Goal: Task Accomplishment & Management: Use online tool/utility

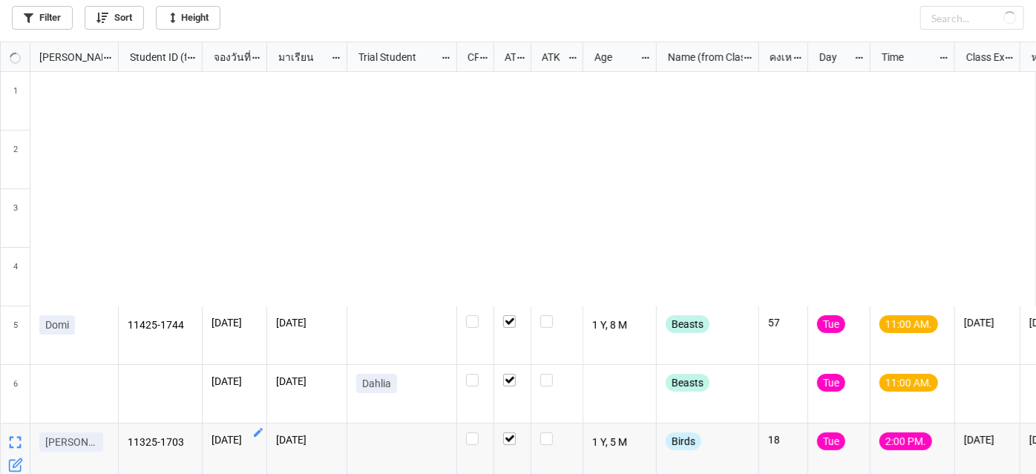
scroll to position [424, 1027]
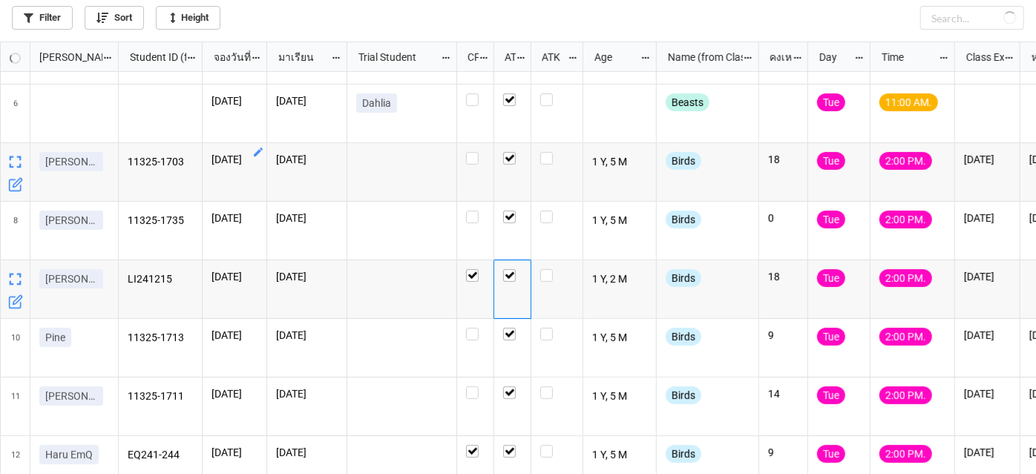
checkbox input "true"
checkbox input "false"
checkbox input "true"
checkbox input "false"
checkbox input "true"
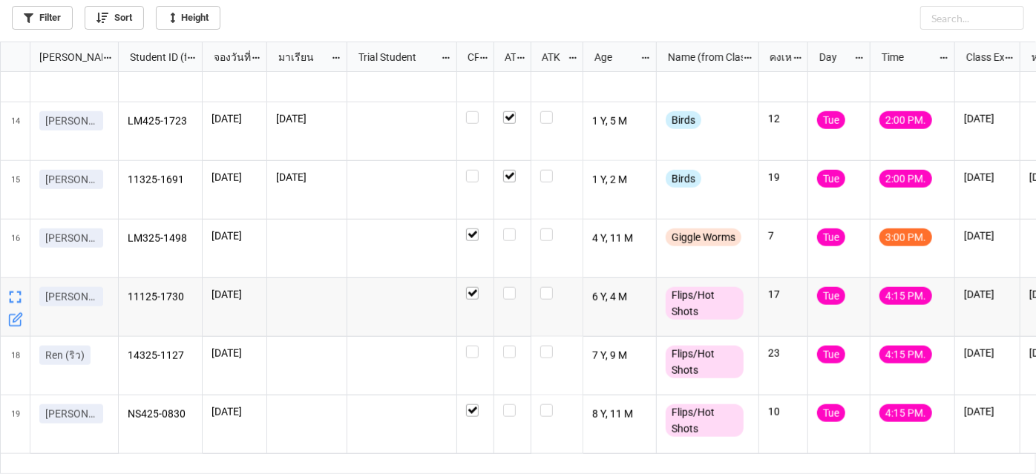
scroll to position [708, 0]
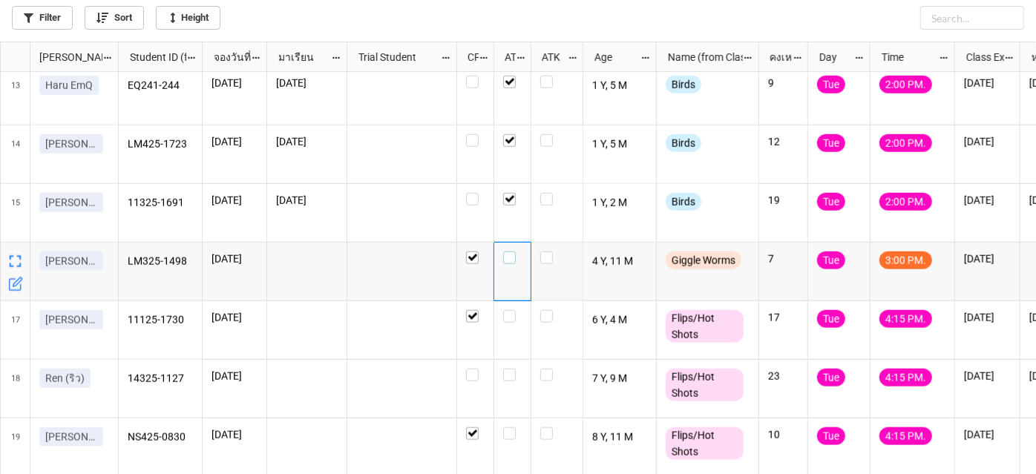
click at [507, 251] on label "grid" at bounding box center [512, 251] width 19 height 0
checkbox input "false"
checkbox input "true"
checkbox input "false"
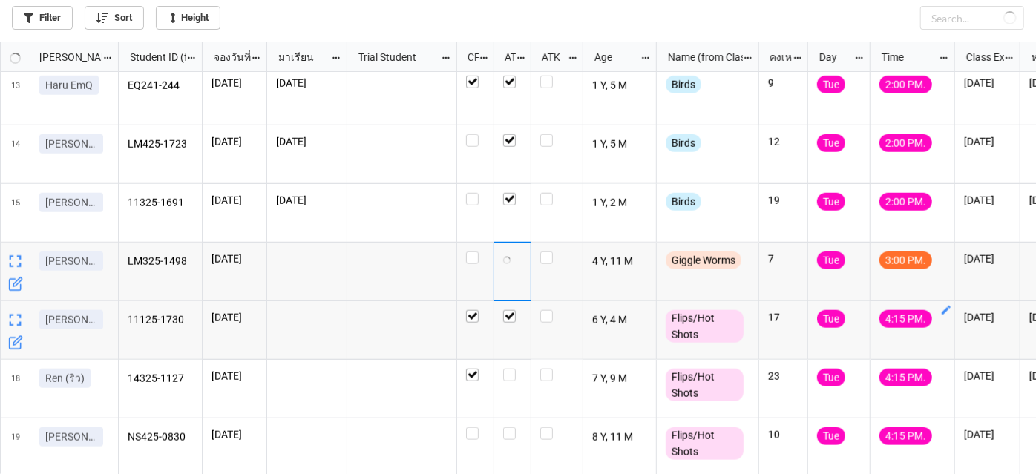
checkbox input "true"
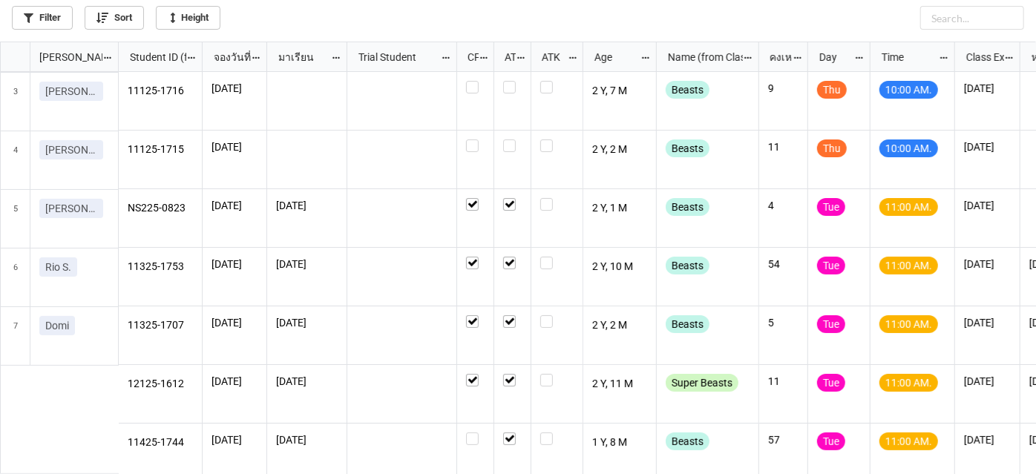
scroll to position [0, 0]
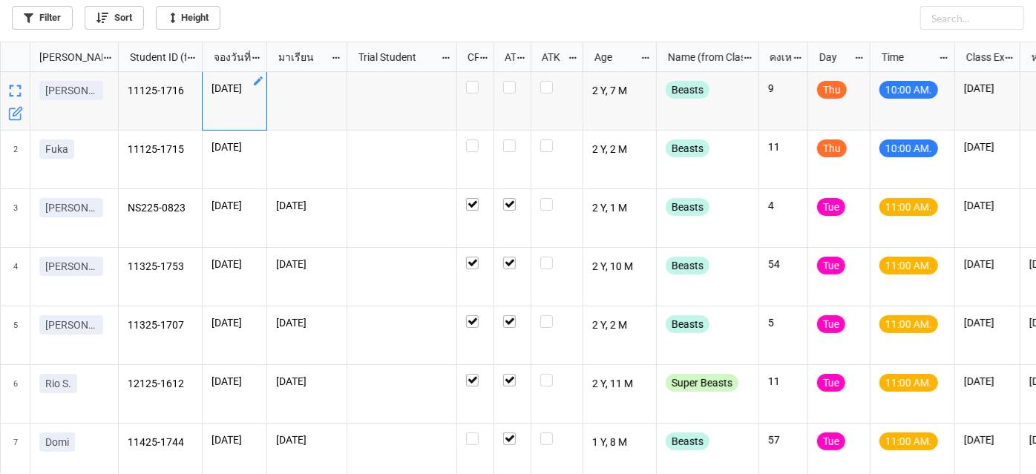
click at [261, 79] on icon "grid" at bounding box center [258, 81] width 12 height 12
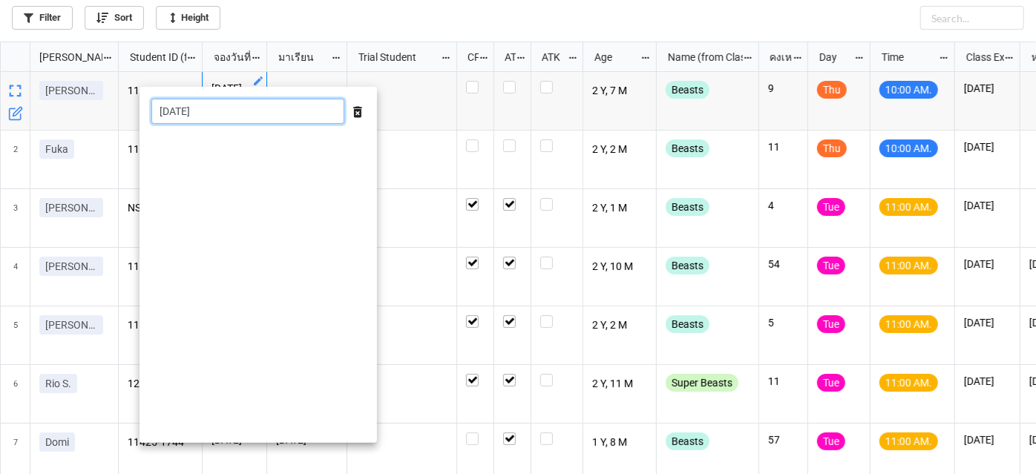
click at [253, 103] on input "[DATE]" at bounding box center [247, 111] width 193 height 25
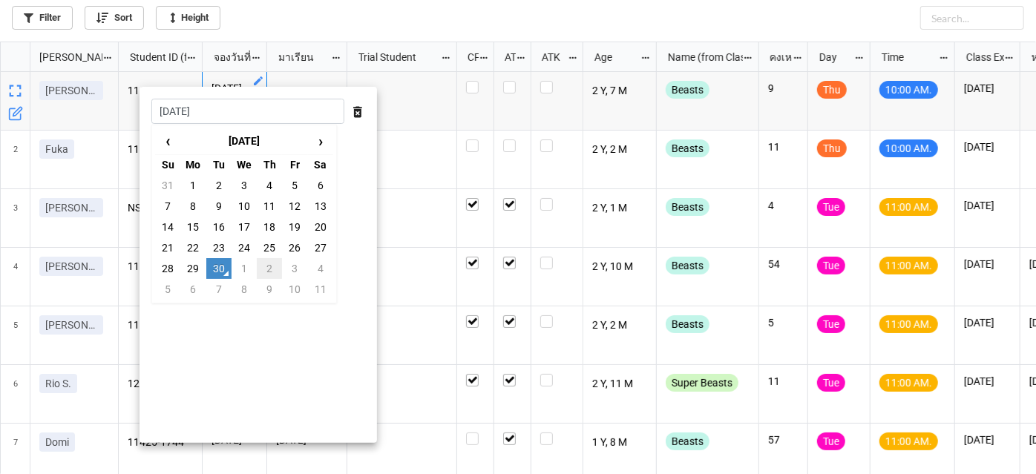
click at [272, 264] on td "2" at bounding box center [269, 268] width 25 height 21
type input "[DATE]"
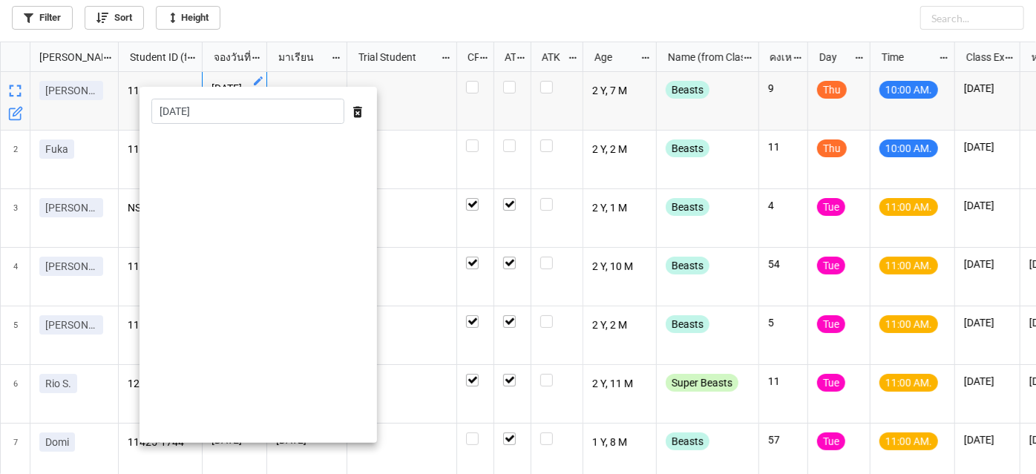
click at [387, 21] on div at bounding box center [518, 237] width 1036 height 474
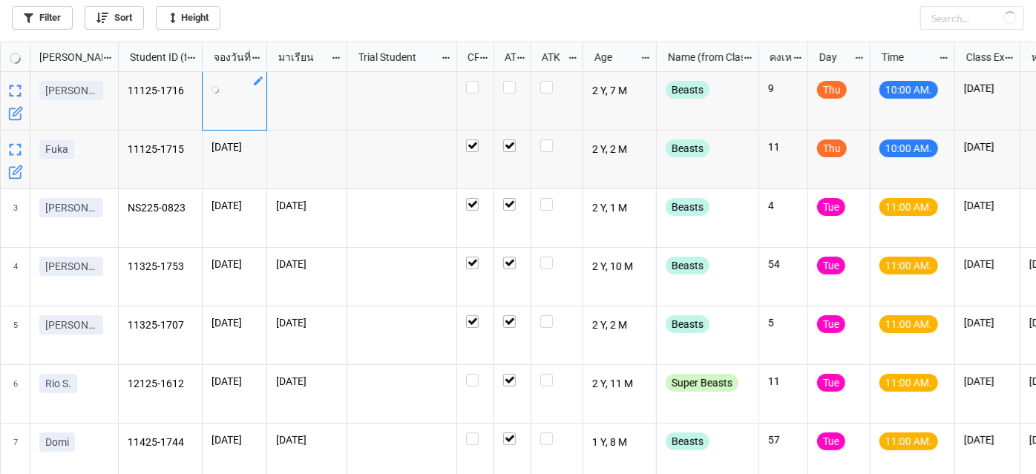
checkbox input "false"
checkbox input "true"
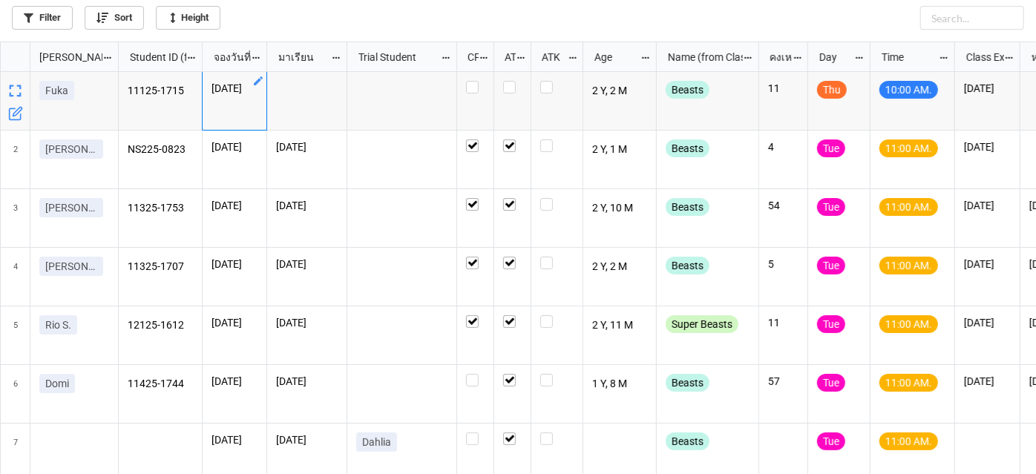
click at [263, 77] on icon "grid" at bounding box center [258, 81] width 12 height 12
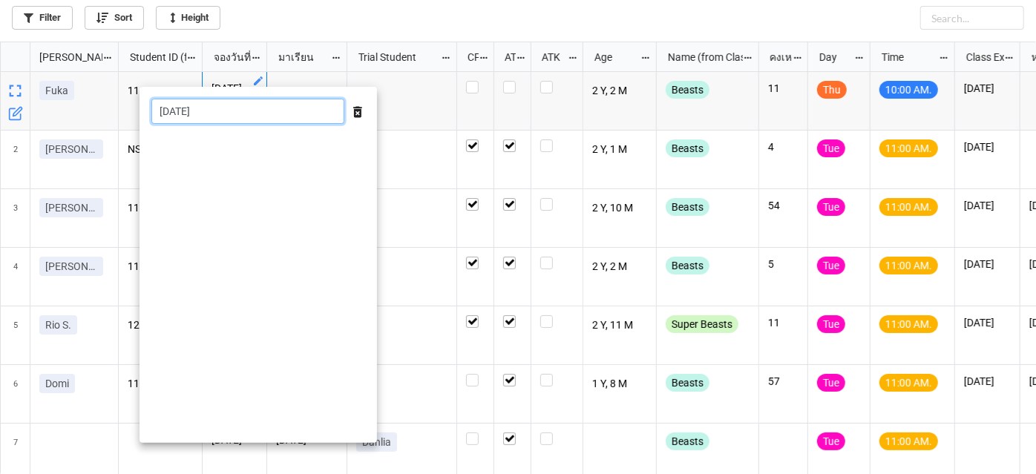
click at [316, 121] on input "[DATE]" at bounding box center [247, 111] width 193 height 25
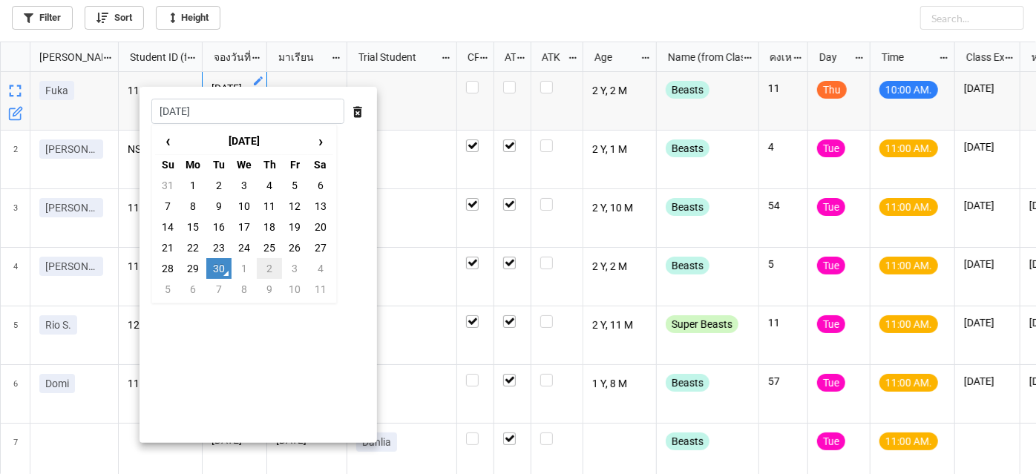
click at [266, 271] on td "2" at bounding box center [269, 268] width 25 height 21
type input "[DATE]"
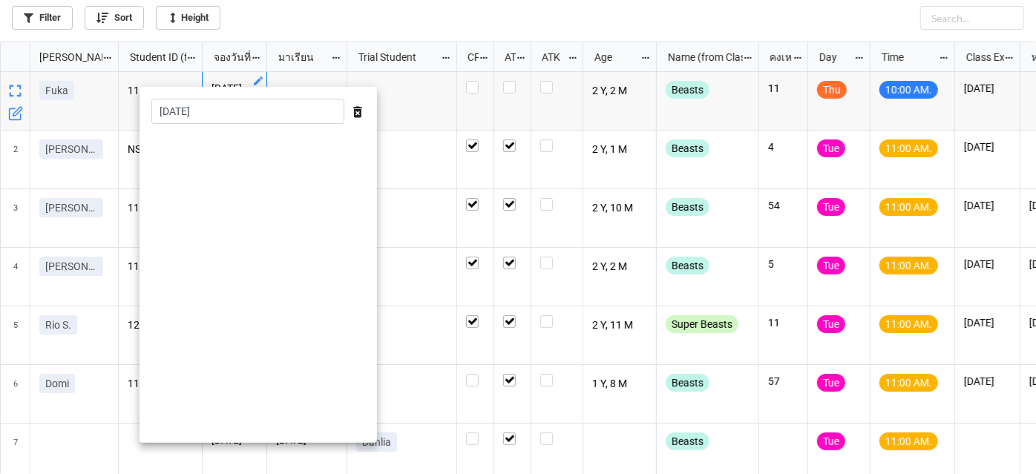
click at [431, 13] on div at bounding box center [518, 237] width 1036 height 474
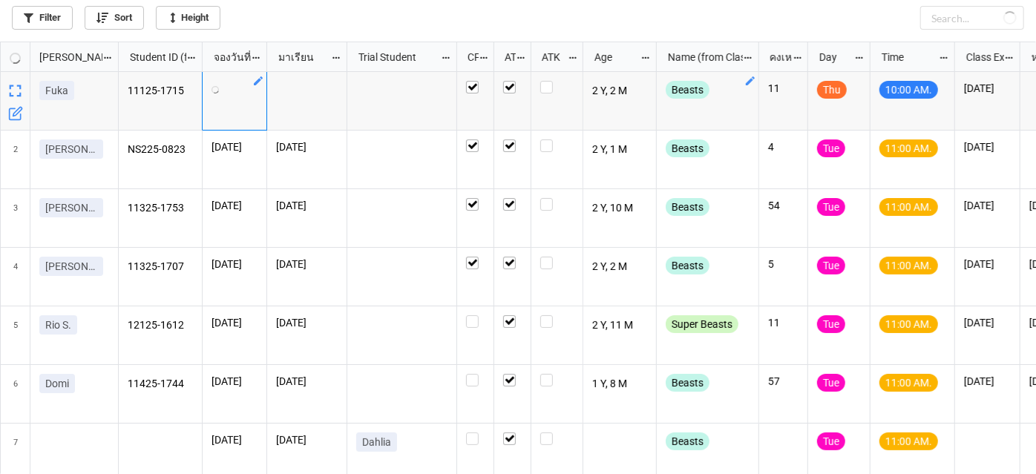
checkbox input "true"
checkbox input "false"
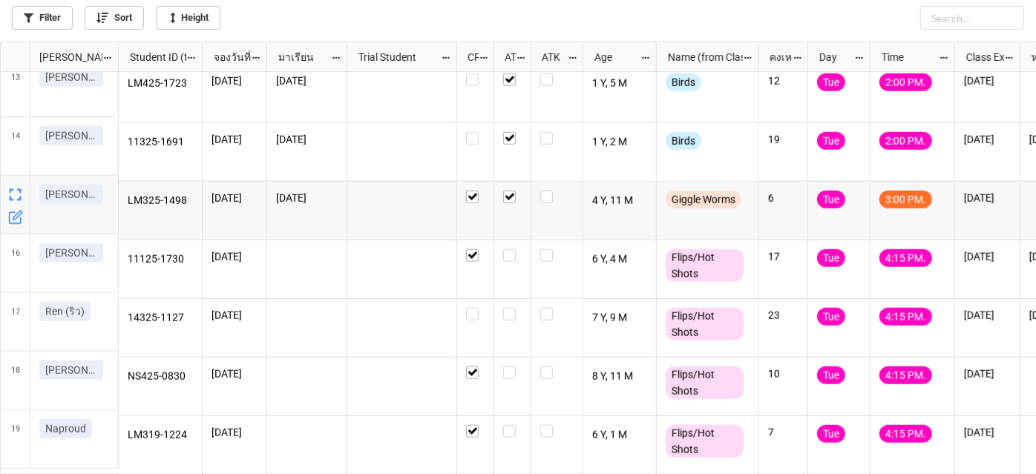
scroll to position [717, 0]
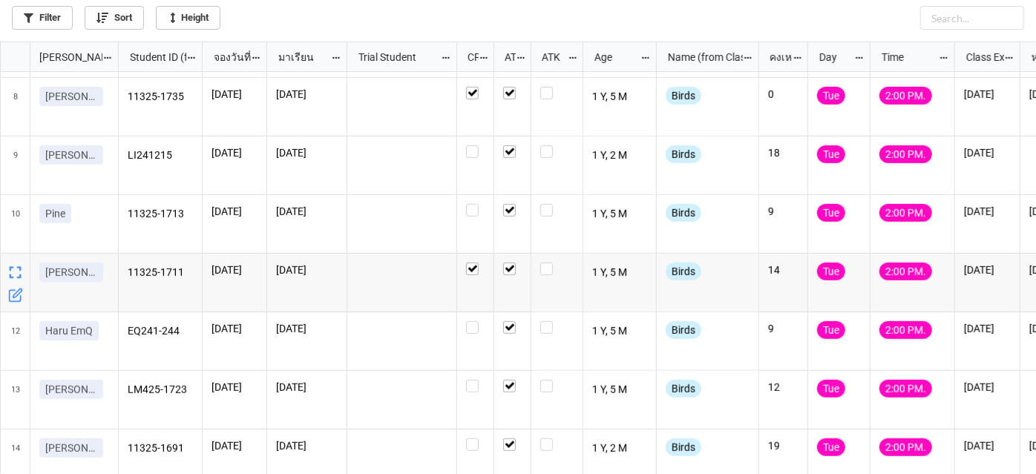
scroll to position [742, 0]
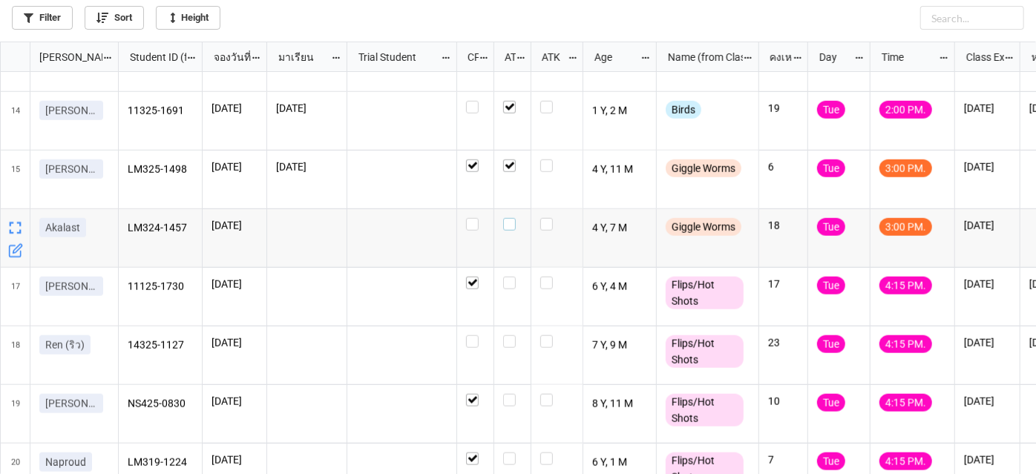
click at [506, 218] on label "grid" at bounding box center [512, 218] width 19 height 0
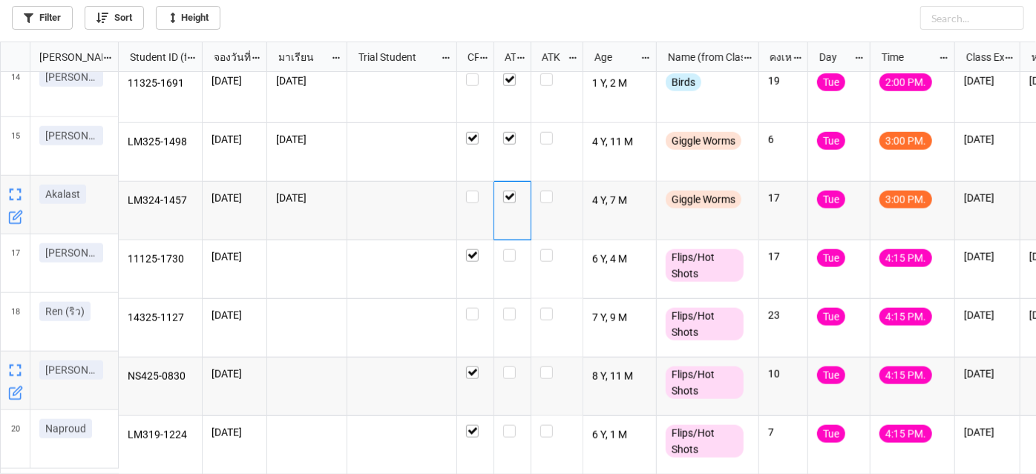
scroll to position [0, 0]
